Goal: Task Accomplishment & Management: Use online tool/utility

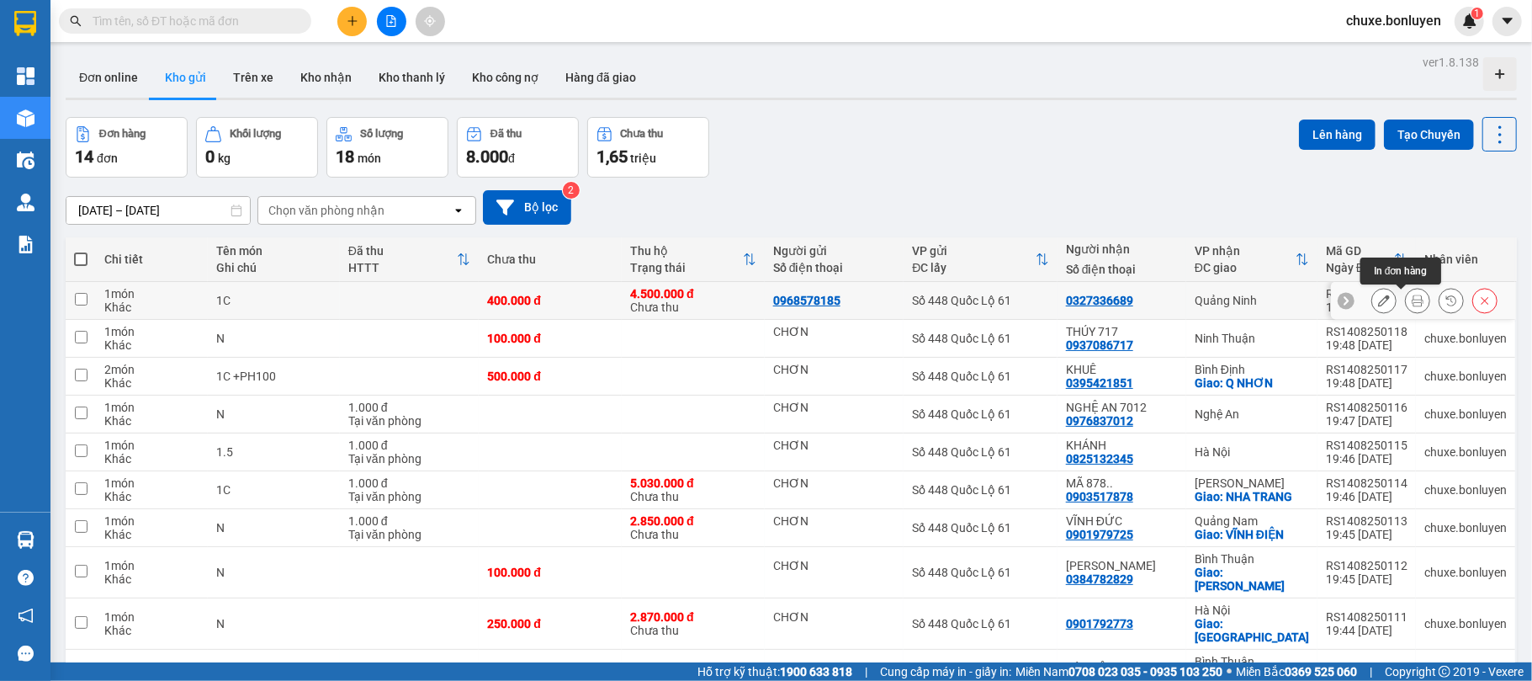
click at [1412, 301] on icon at bounding box center [1418, 301] width 12 height 12
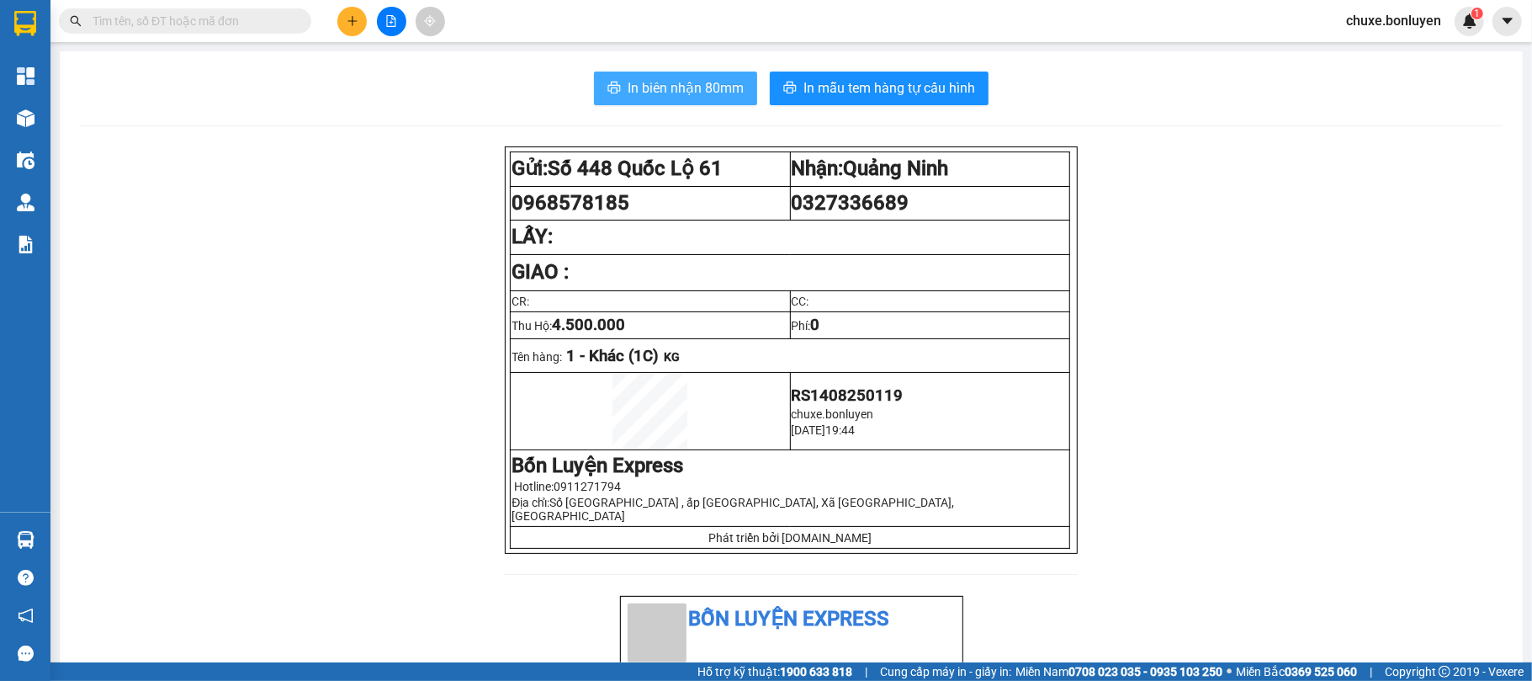
click at [710, 78] on span "In biên nhận 80mm" at bounding box center [686, 87] width 116 height 21
